Goal: Transaction & Acquisition: Subscribe to service/newsletter

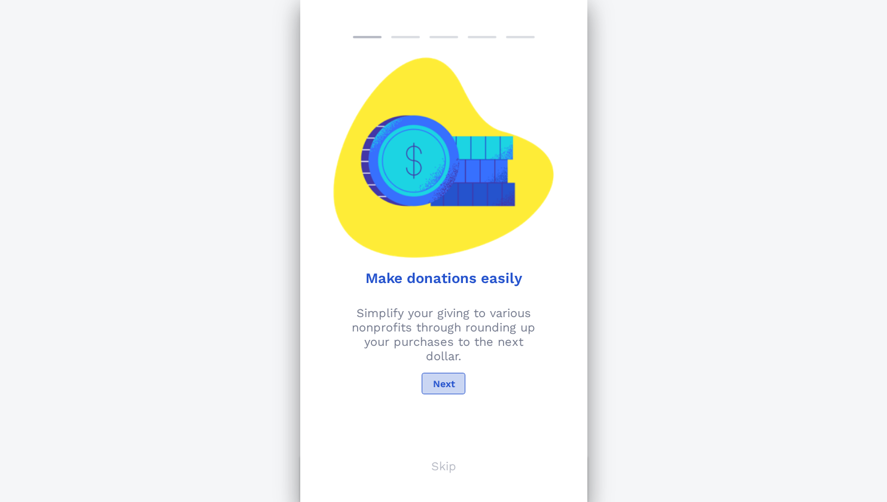
click at [445, 388] on span "Next" at bounding box center [443, 383] width 23 height 11
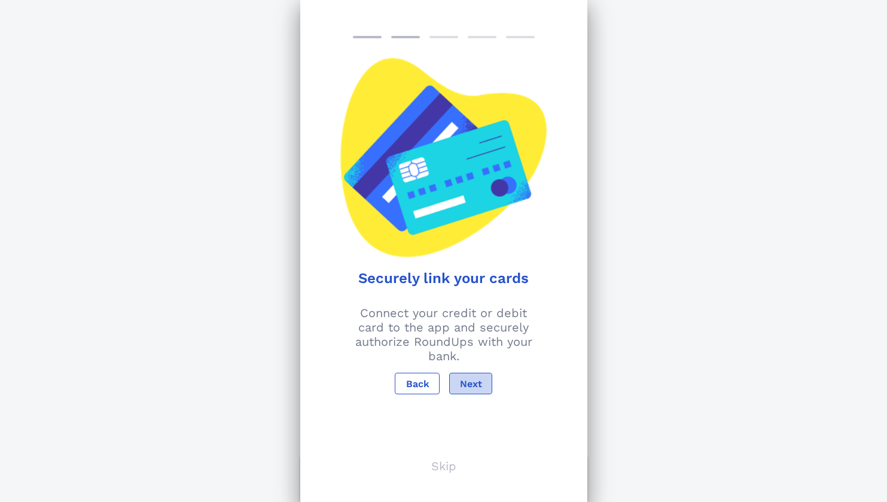
click at [474, 388] on span "Next" at bounding box center [471, 383] width 23 height 11
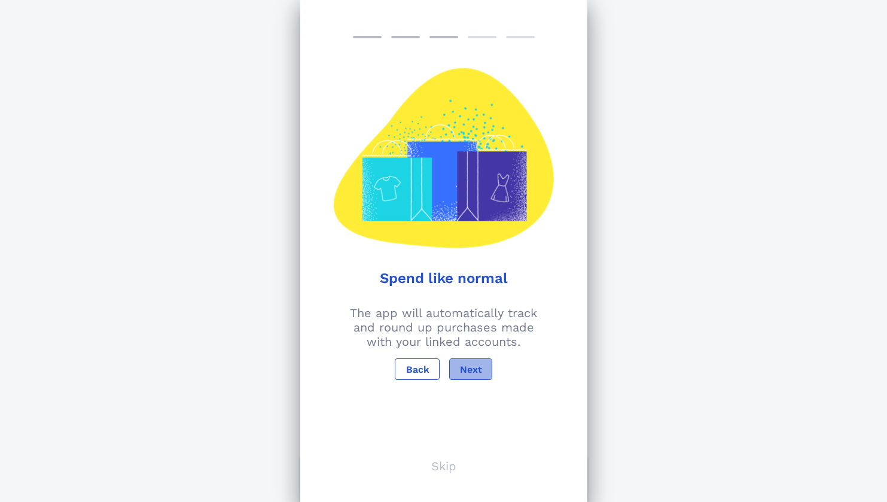
click at [467, 376] on button "Next" at bounding box center [470, 369] width 43 height 22
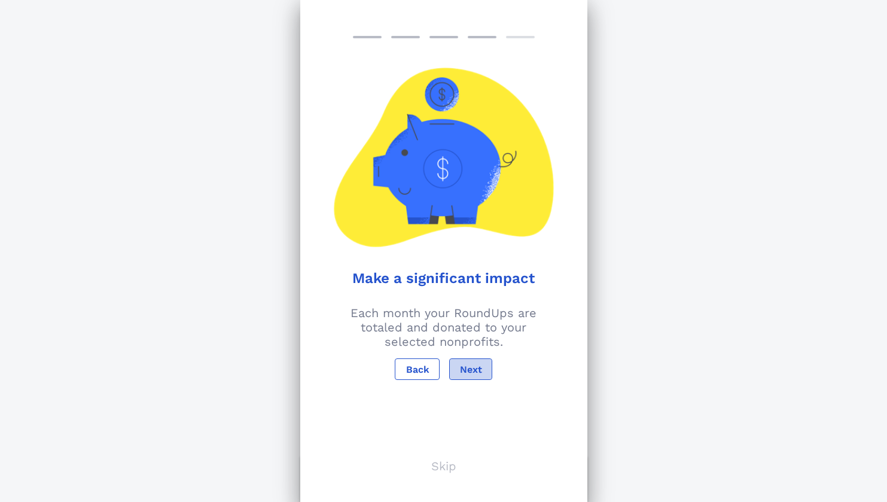
click at [462, 369] on span "Next" at bounding box center [471, 369] width 23 height 11
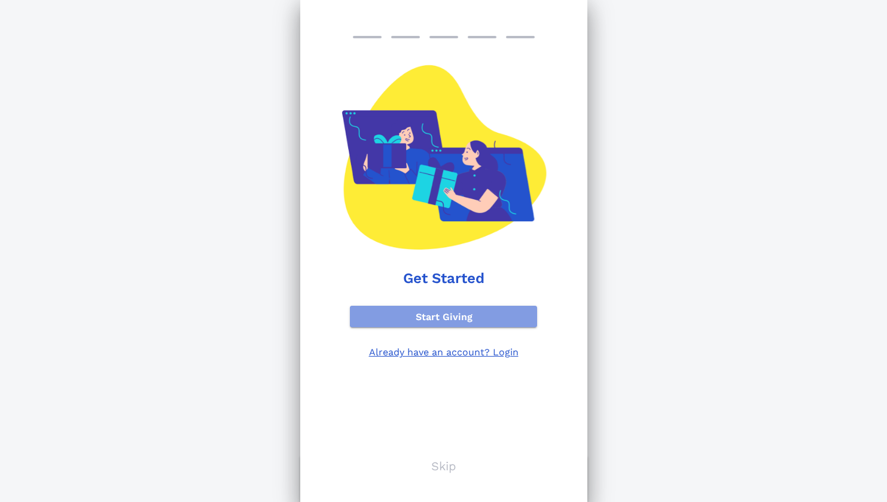
click at [461, 317] on span "Start Giving" at bounding box center [444, 316] width 169 height 11
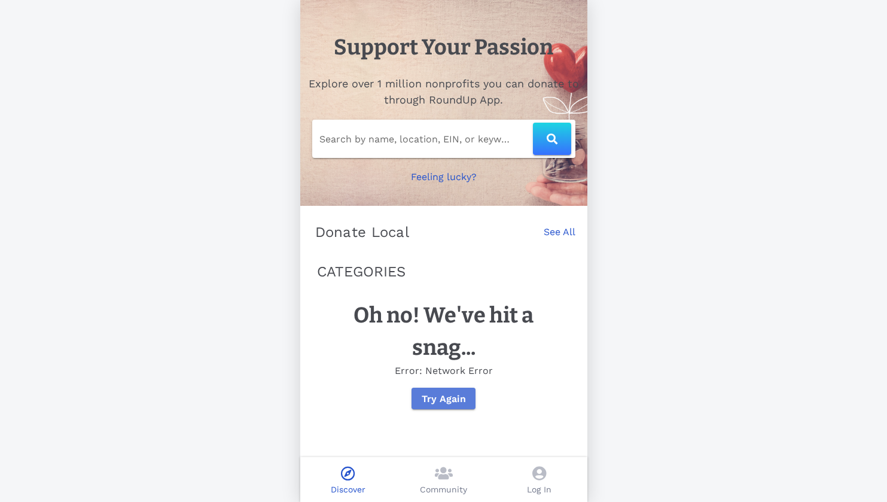
click at [434, 409] on button "Try Again" at bounding box center [444, 399] width 64 height 22
click at [543, 471] on icon at bounding box center [540, 473] width 14 height 14
click at [546, 481] on div "Log In" at bounding box center [540, 479] width 96 height 45
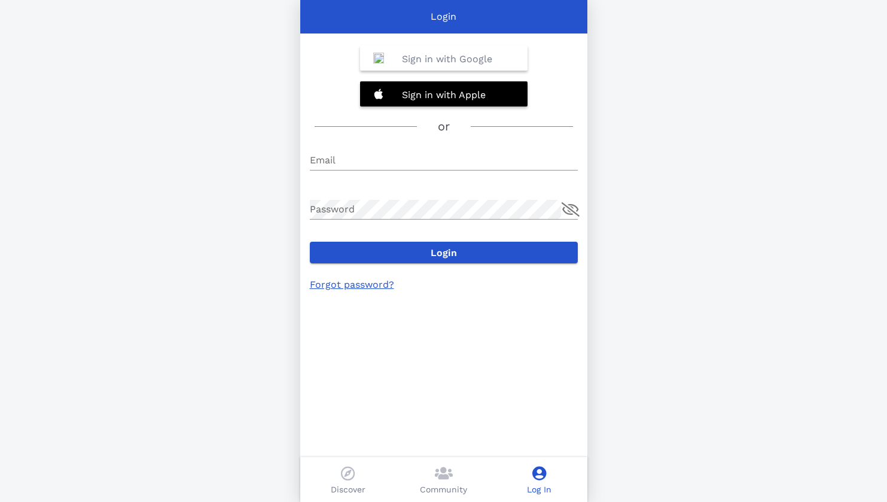
click at [434, 60] on b "Sign in with Google" at bounding box center [447, 58] width 90 height 11
click at [451, 486] on p "Community" at bounding box center [443, 489] width 47 height 13
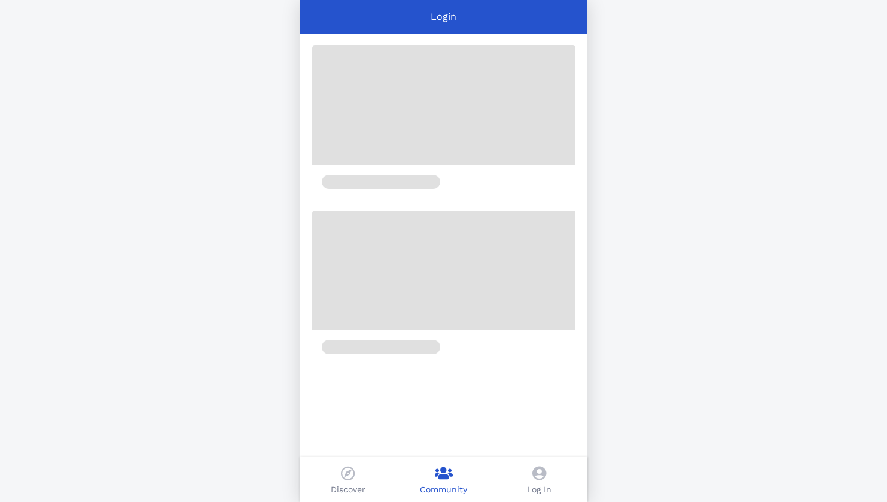
click at [352, 478] on icon at bounding box center [348, 473] width 14 height 14
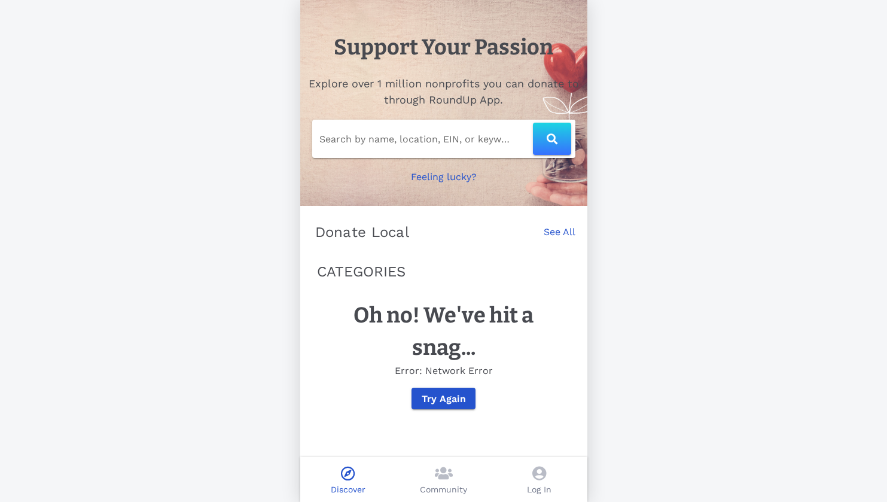
click at [425, 484] on p "Community" at bounding box center [443, 489] width 47 height 13
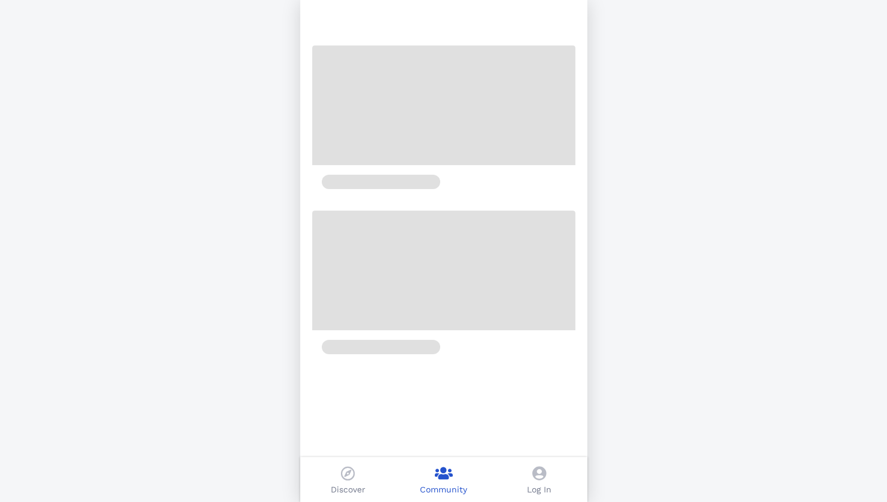
click at [354, 476] on icon at bounding box center [348, 473] width 14 height 14
